Goal: Entertainment & Leisure: Consume media (video, audio)

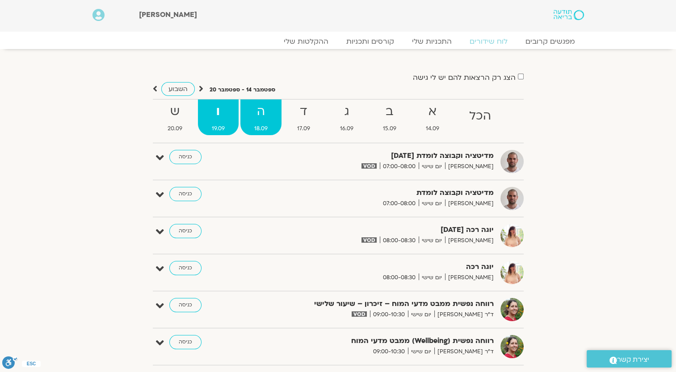
click at [263, 117] on strong "ה" at bounding box center [260, 112] width 41 height 20
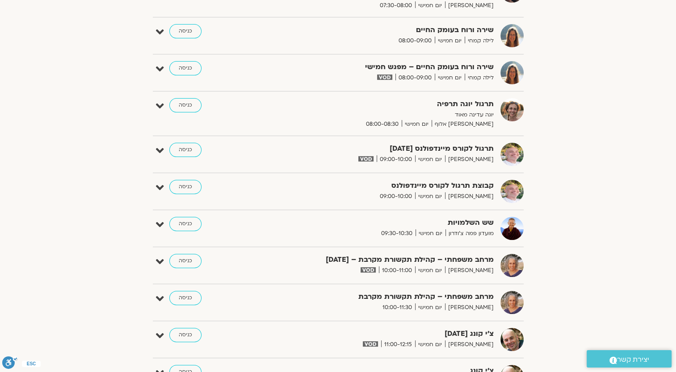
scroll to position [268, 0]
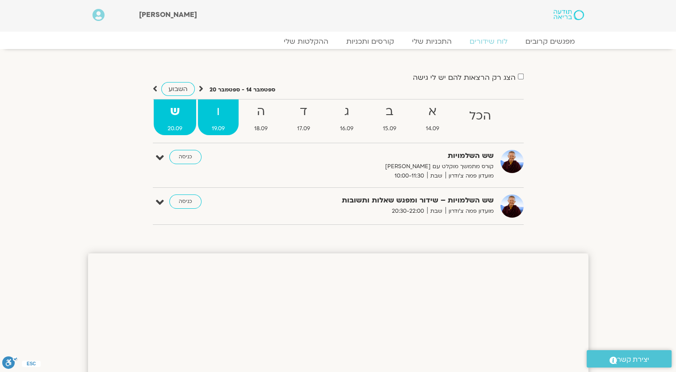
click at [218, 110] on strong "ו" at bounding box center [218, 112] width 41 height 20
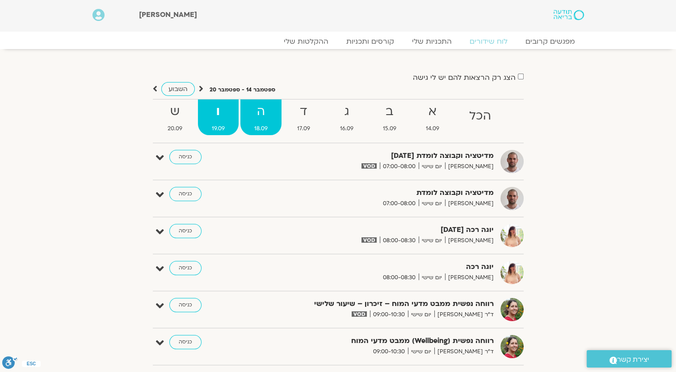
click at [263, 122] on link "ה 18.09" at bounding box center [260, 118] width 41 height 36
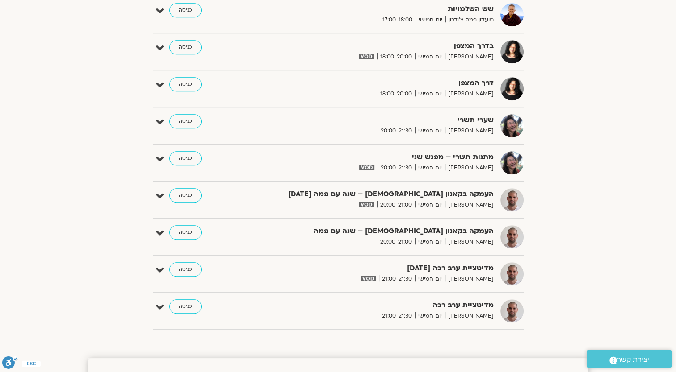
scroll to position [714, 0]
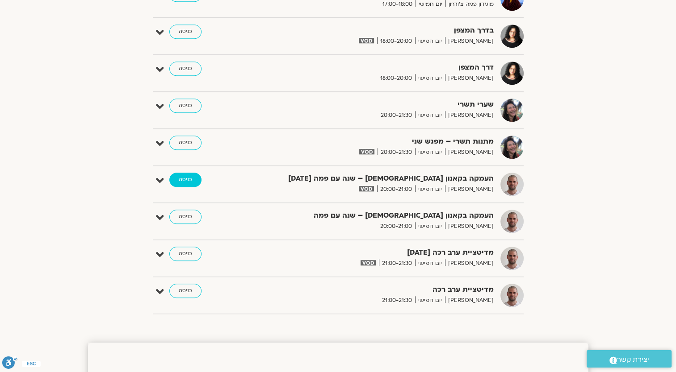
click at [180, 177] on link "כניסה" at bounding box center [185, 180] width 32 height 14
